Goal: Check status

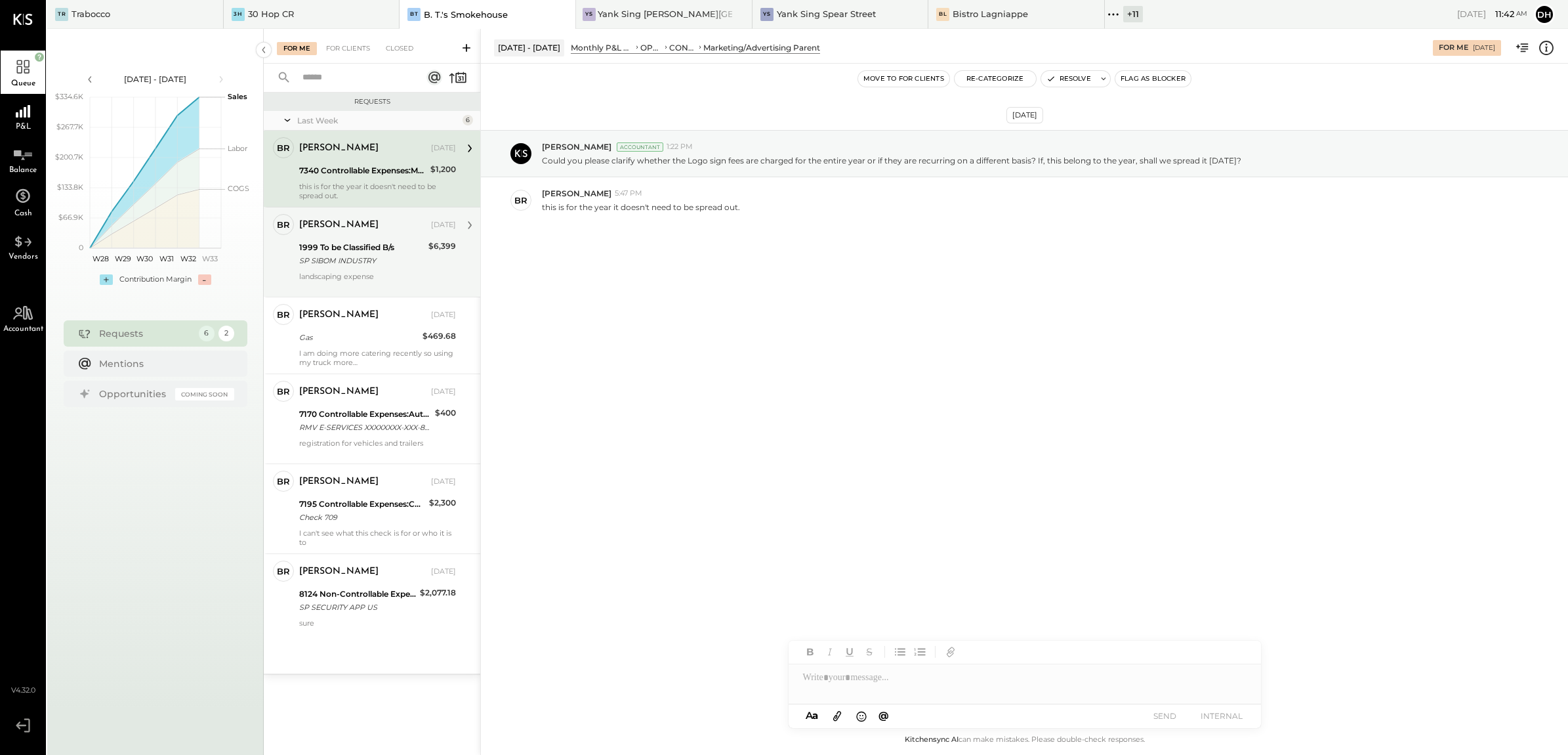
click at [379, 246] on div "1999 To be Classified B/s" at bounding box center [361, 247] width 125 height 13
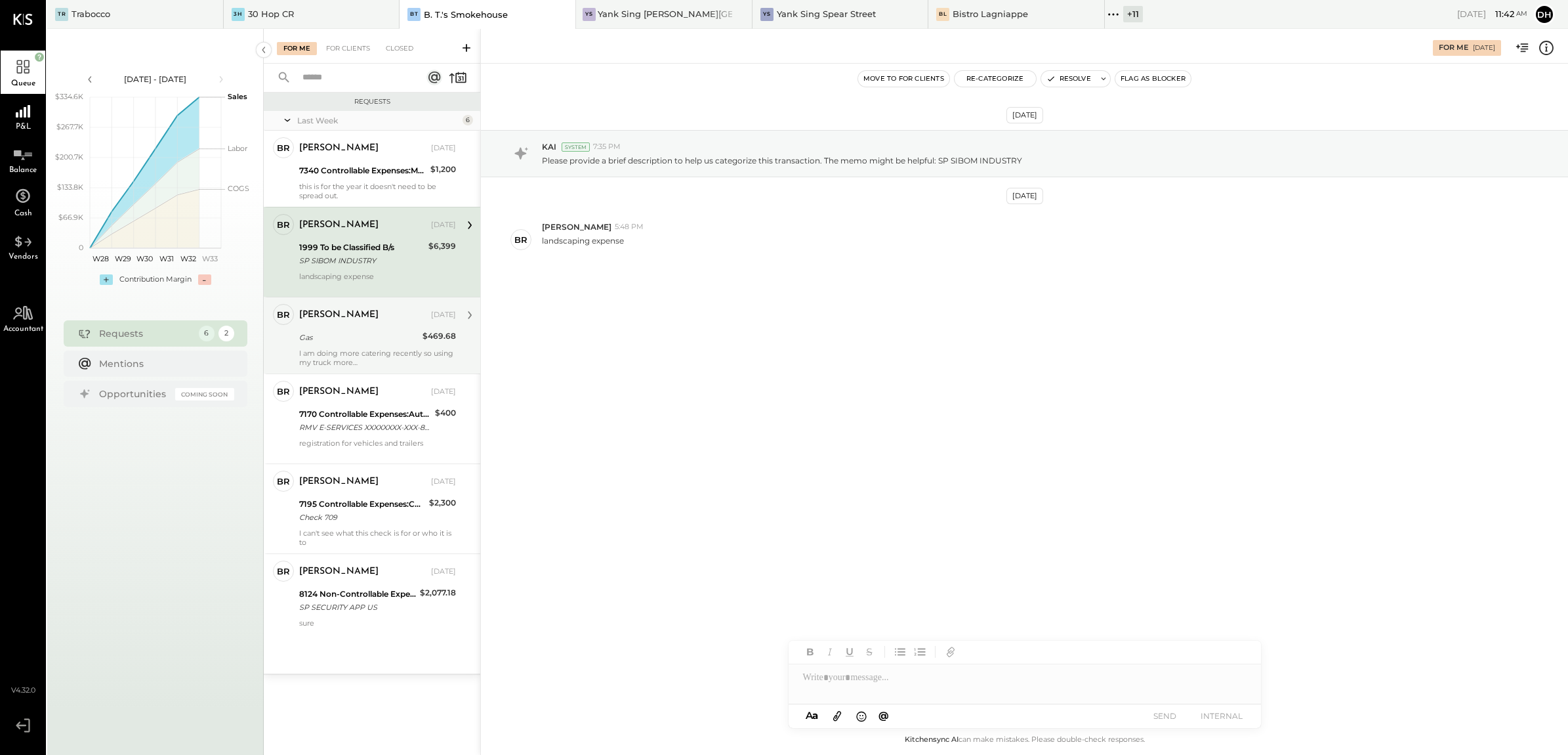
click at [364, 338] on div "Gas" at bounding box center [359, 337] width 119 height 13
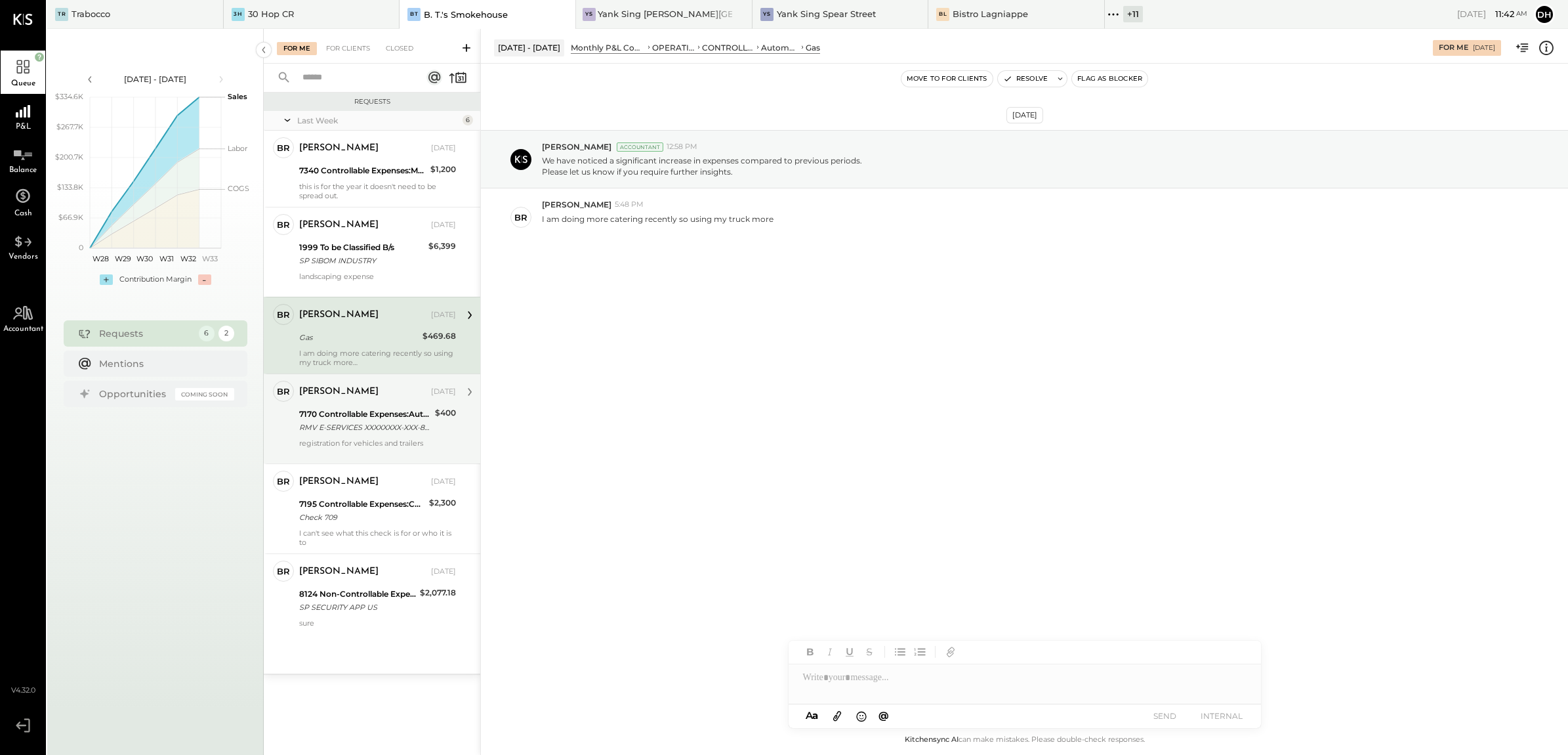
click at [368, 401] on div "[PERSON_NAME] [DATE]" at bounding box center [378, 391] width 157 height 18
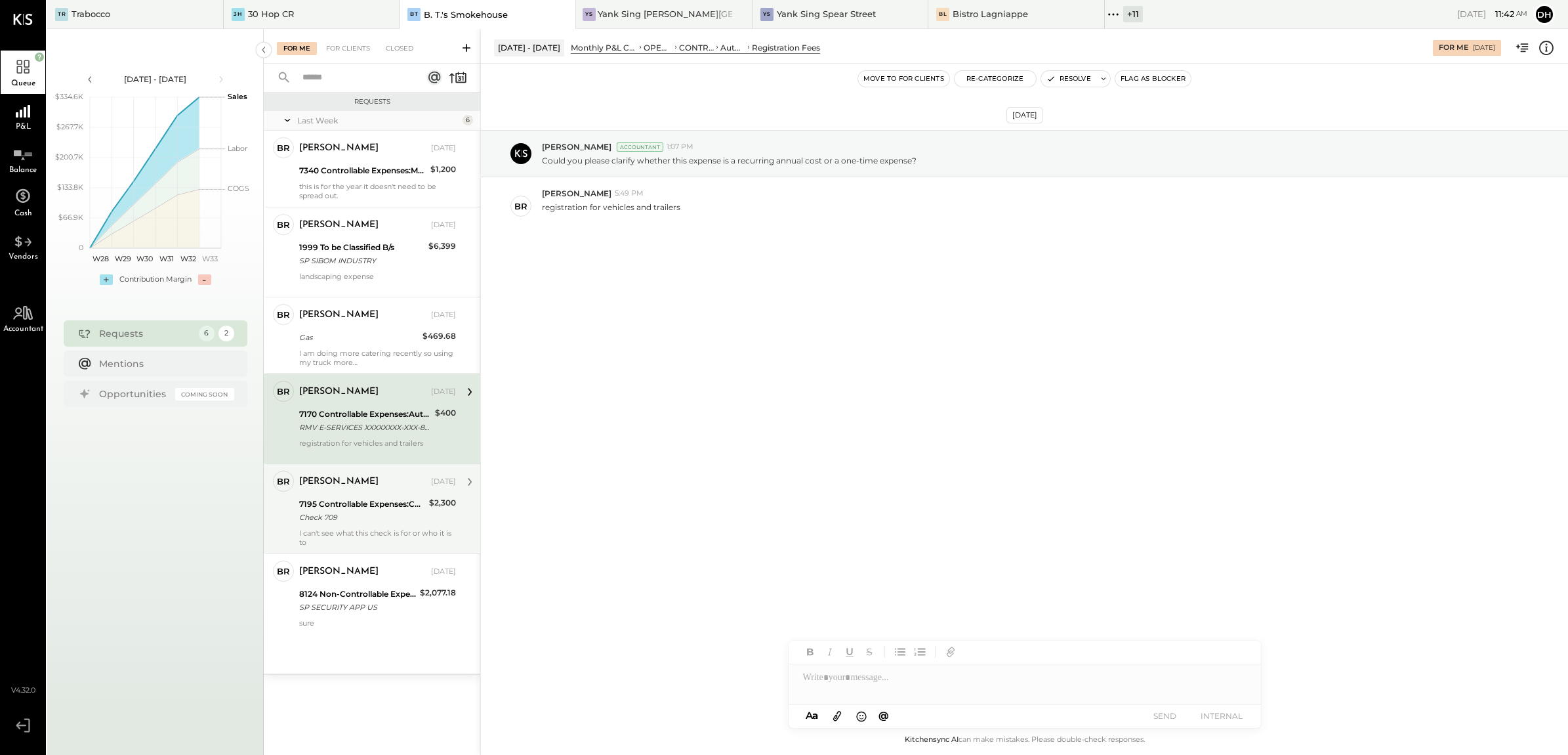
click at [332, 513] on div "Check 709" at bounding box center [362, 517] width 126 height 13
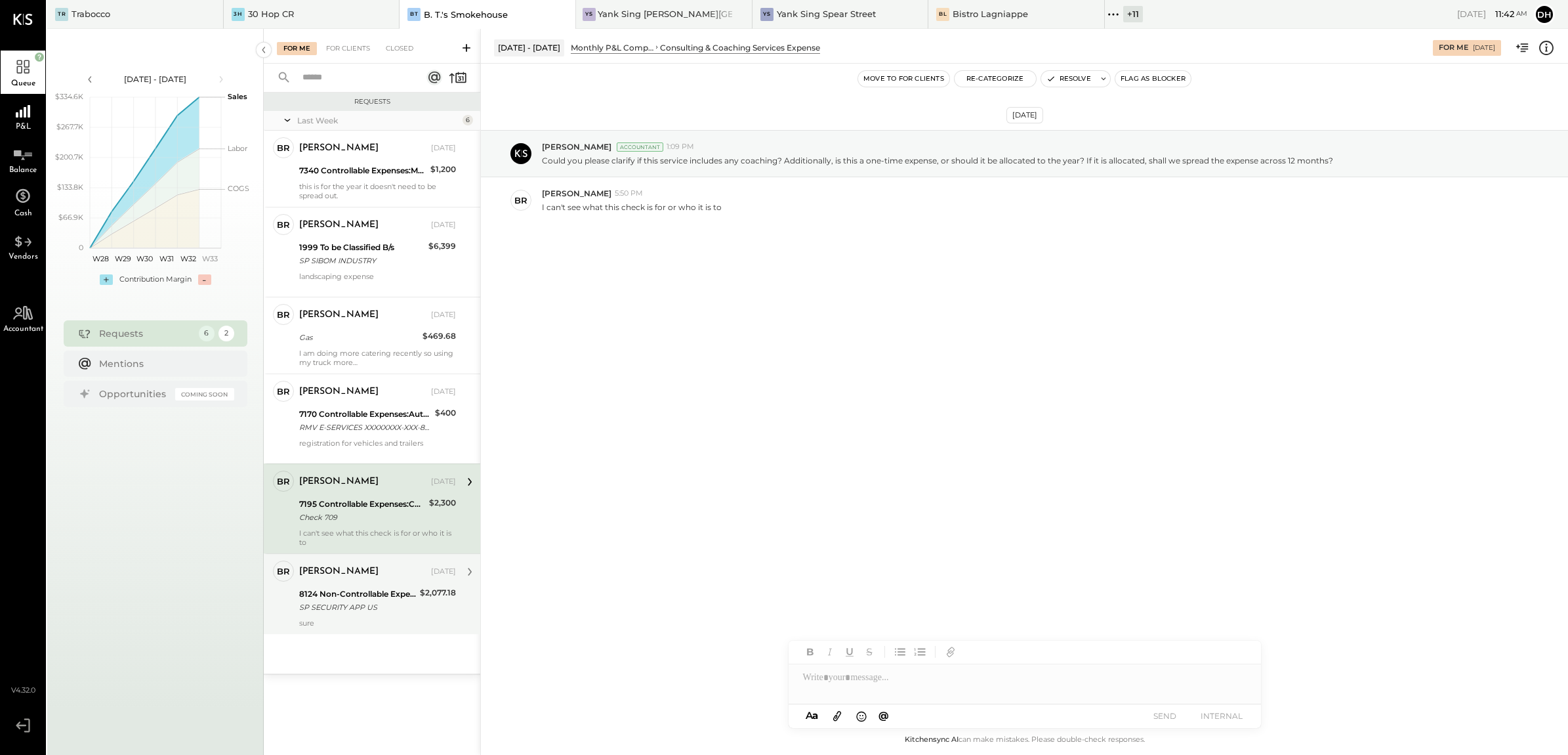
click at [372, 583] on div "[PERSON_NAME] [DATE]" at bounding box center [378, 571] width 157 height 22
